Goal: Transaction & Acquisition: Register for event/course

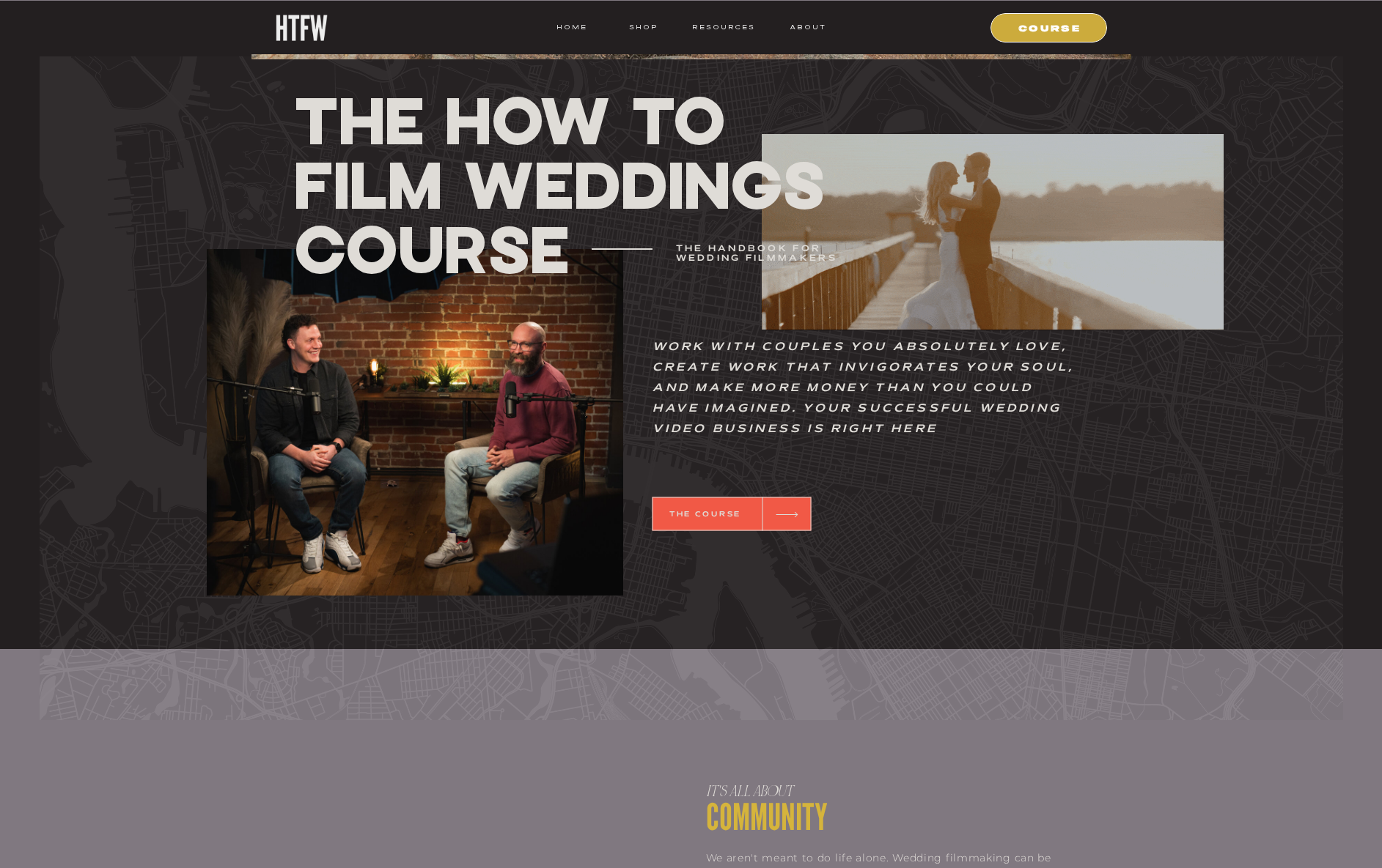
scroll to position [522, 0]
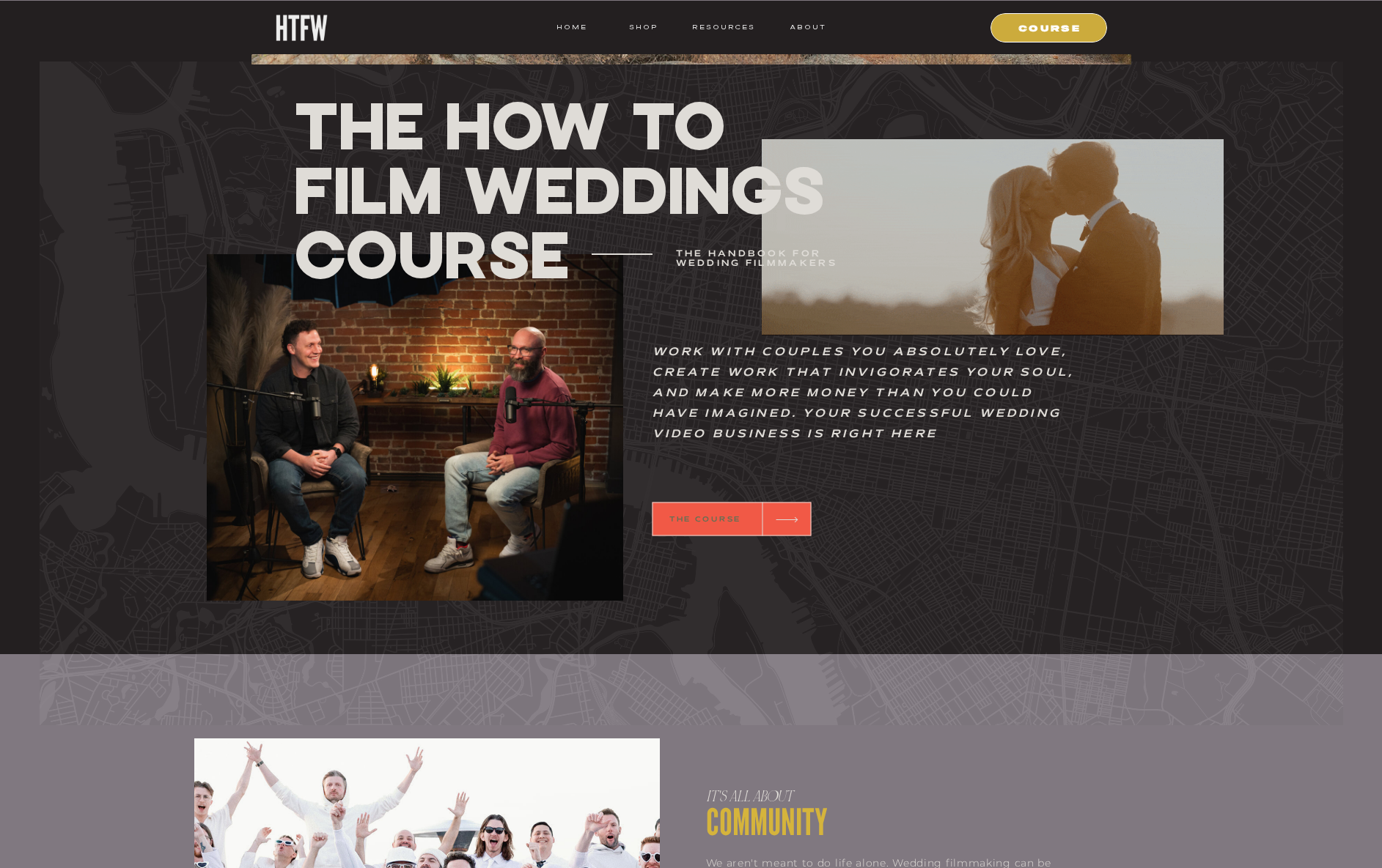
click at [730, 516] on b "THE COURSE" at bounding box center [705, 519] width 72 height 7
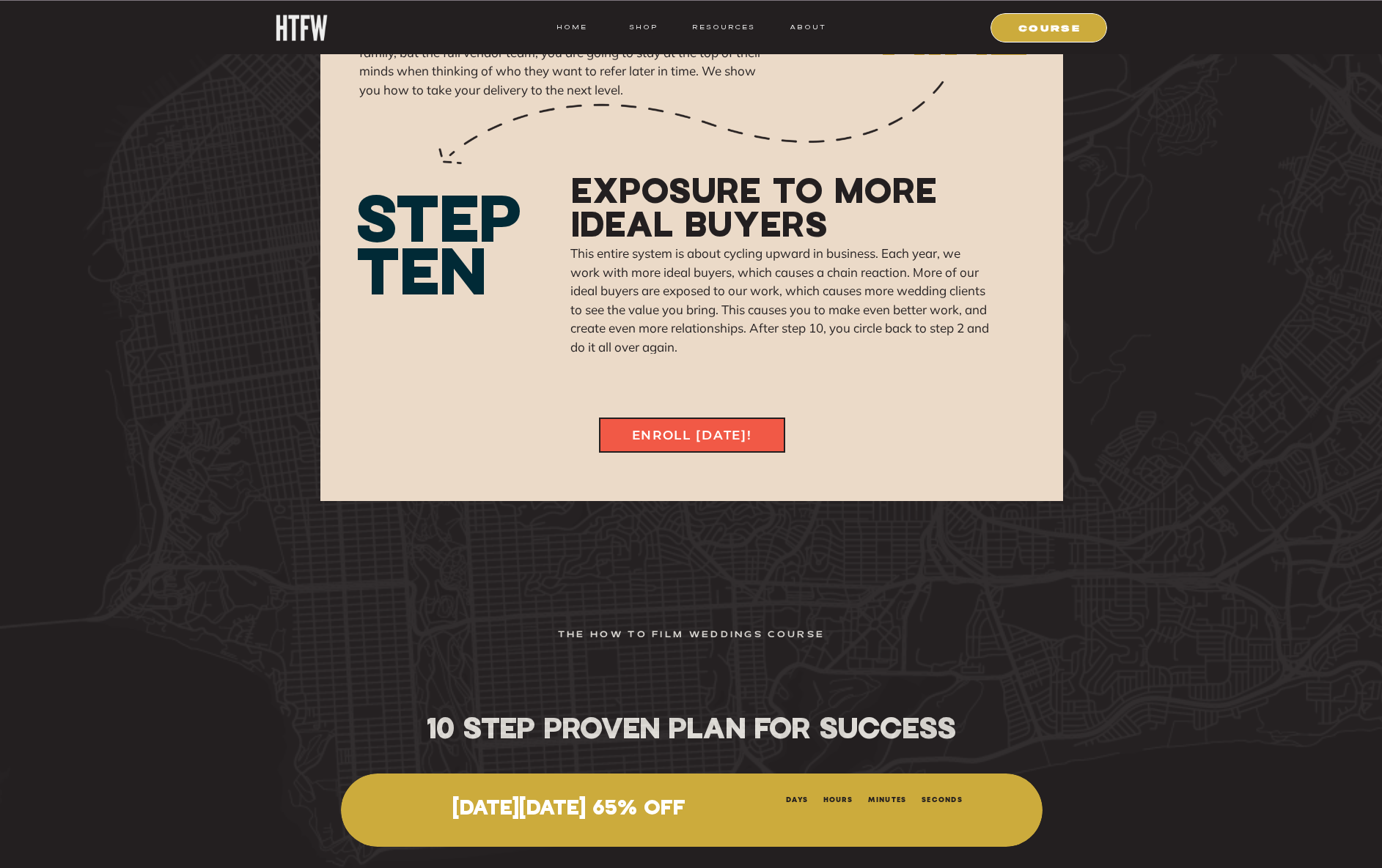
scroll to position [12680, 0]
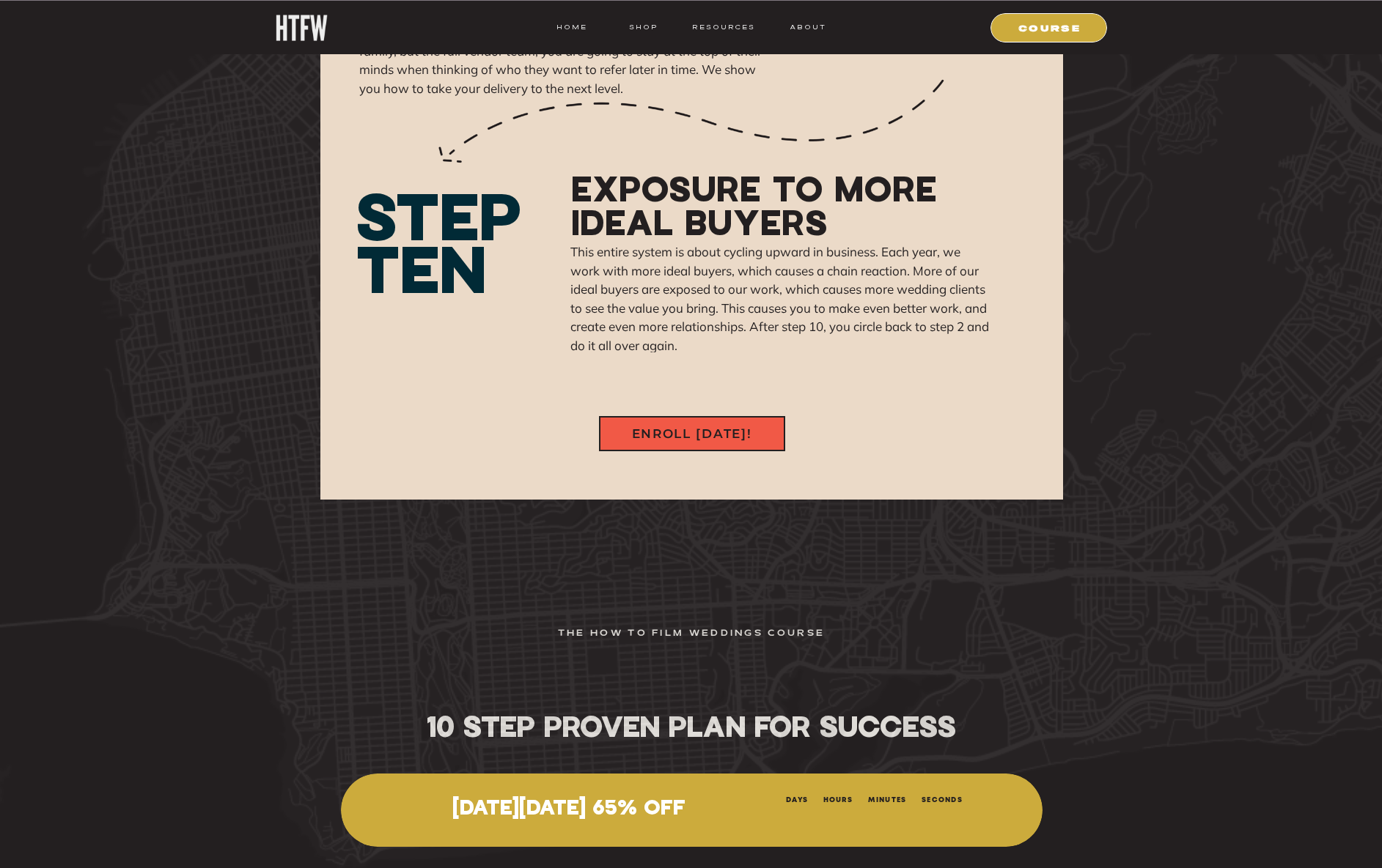
click at [682, 440] on nav "ENROLL TODAY!" at bounding box center [692, 432] width 164 height 17
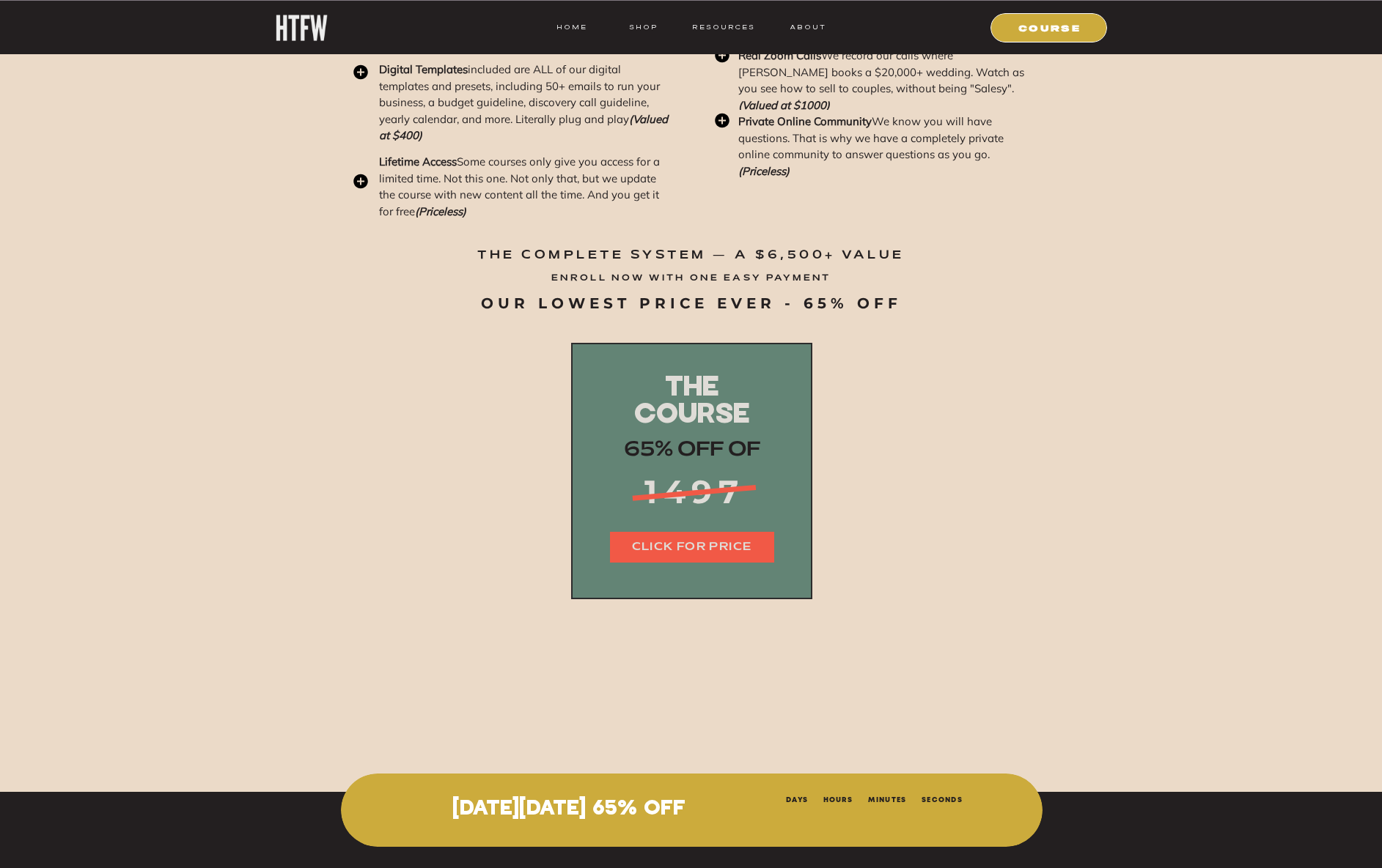
scroll to position [17903, 0]
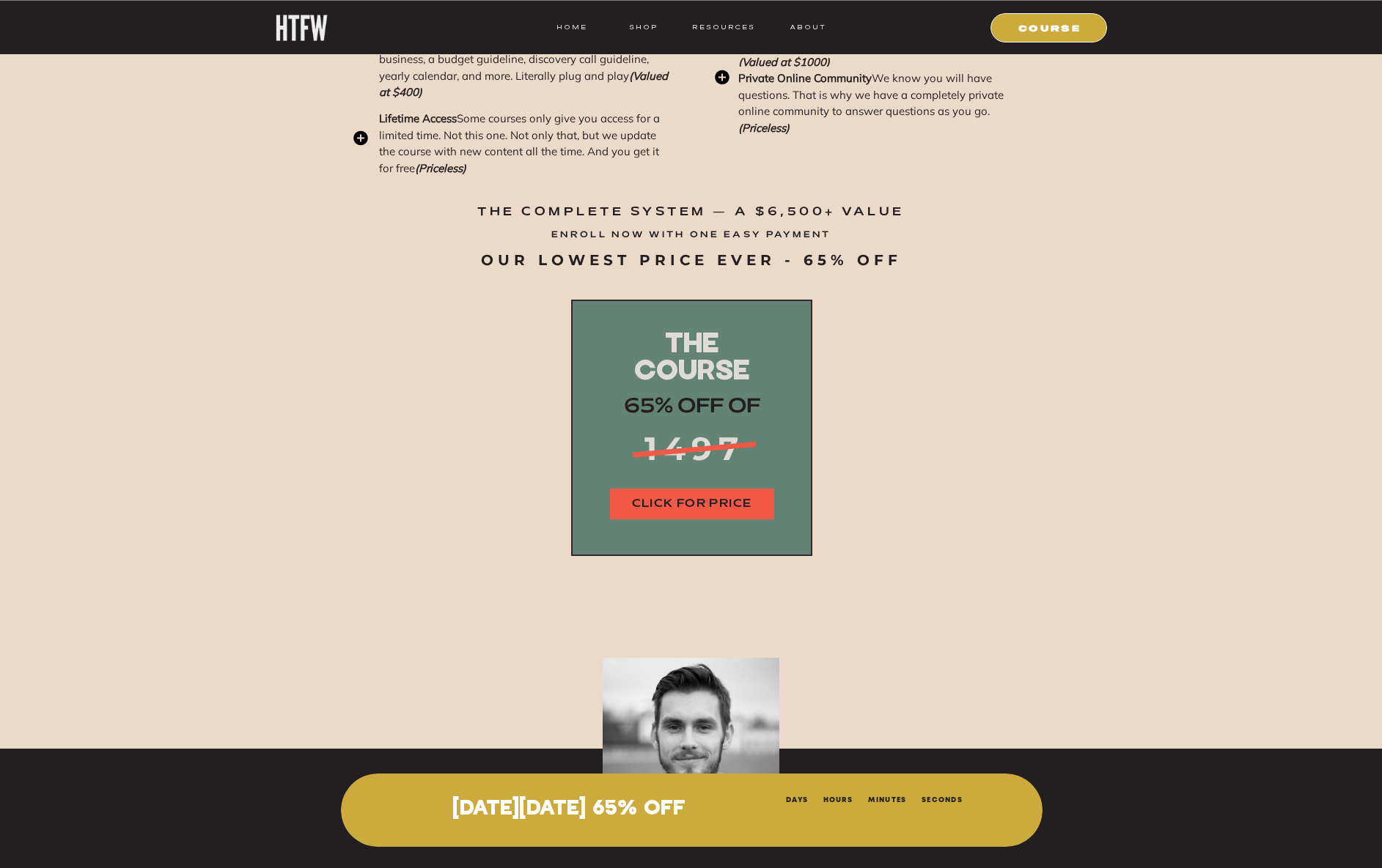
click at [742, 506] on nav "CLICK FOR PRICE" at bounding box center [692, 504] width 164 height 17
